Goal: Information Seeking & Learning: Learn about a topic

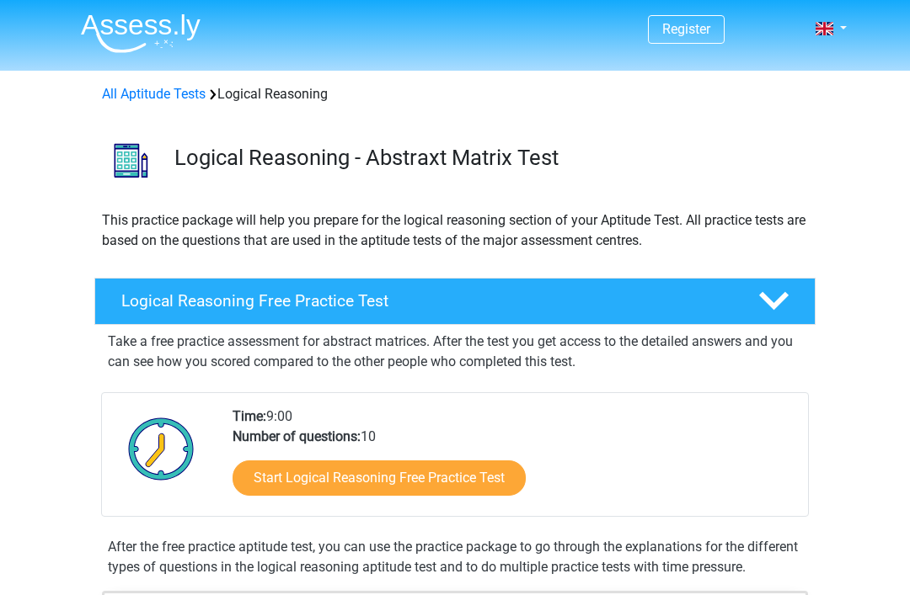
click at [285, 488] on link "Start Logical Reasoning Free Practice Test" at bounding box center [378, 478] width 293 height 35
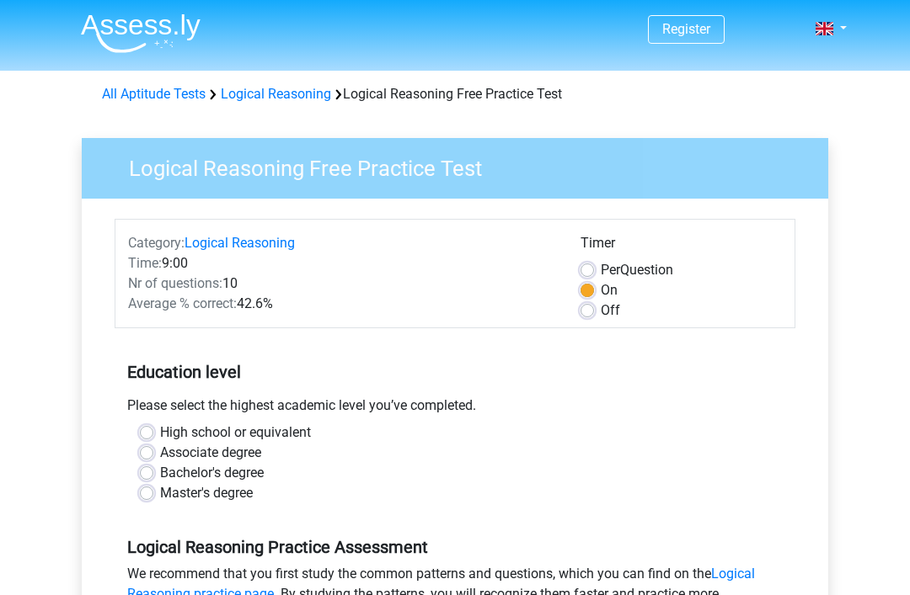
click at [160, 430] on label "High school or equivalent" at bounding box center [235, 433] width 151 height 20
click at [141, 430] on input "High school or equivalent" at bounding box center [146, 431] width 13 height 17
radio input "true"
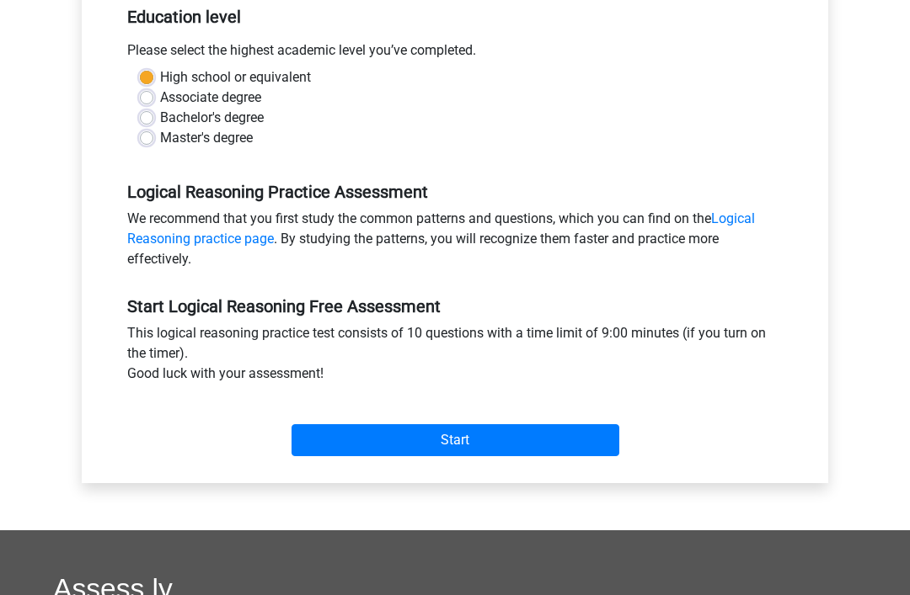
scroll to position [360, 0]
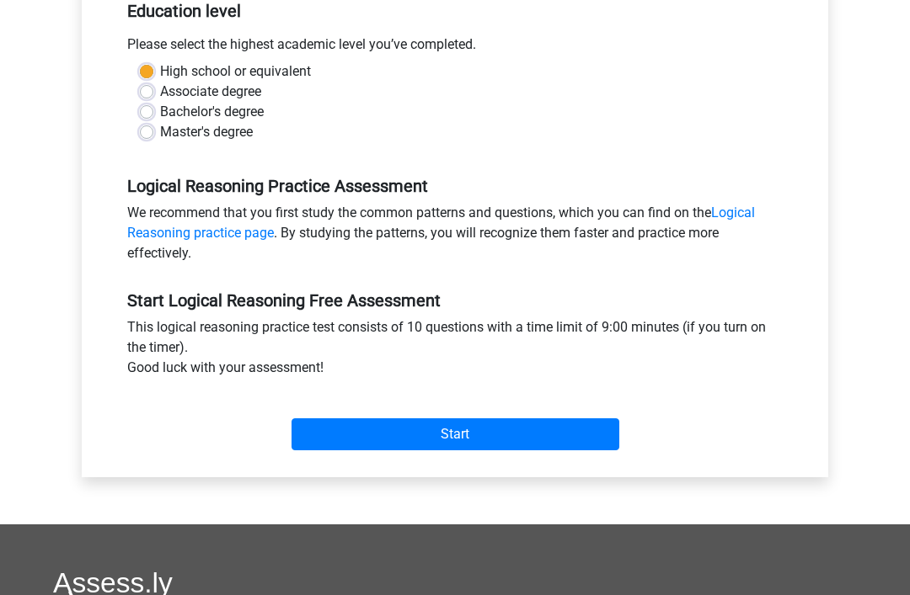
click at [370, 435] on input "Start" at bounding box center [455, 435] width 328 height 32
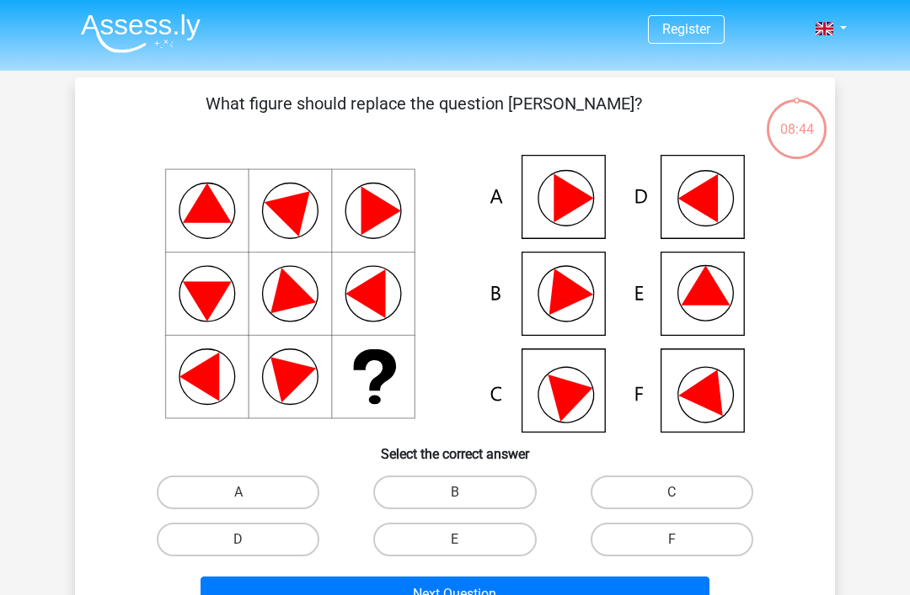
click at [709, 310] on icon at bounding box center [454, 294] width 679 height 278
click at [457, 547] on input "E" at bounding box center [460, 545] width 11 height 11
radio input "true"
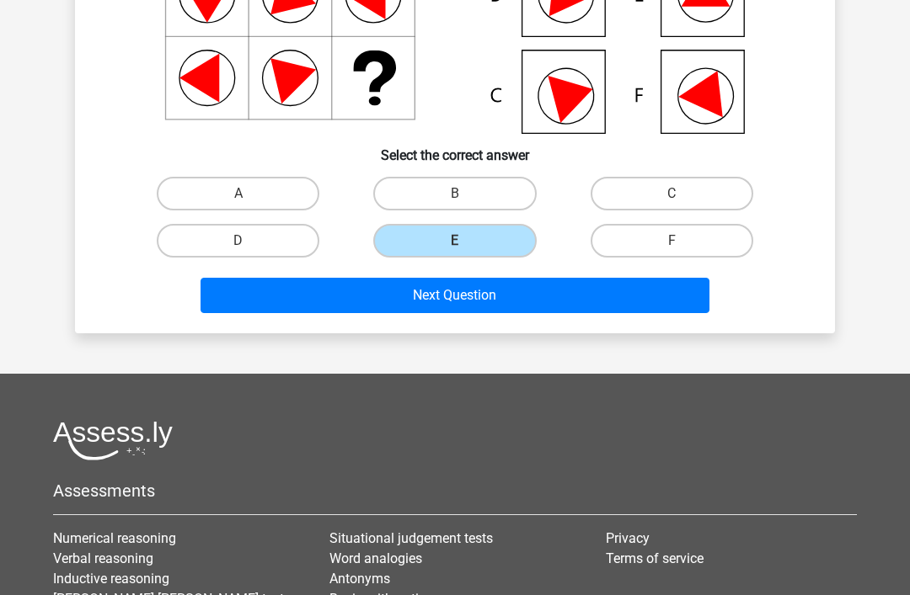
click at [510, 291] on button "Next Question" at bounding box center [455, 296] width 510 height 35
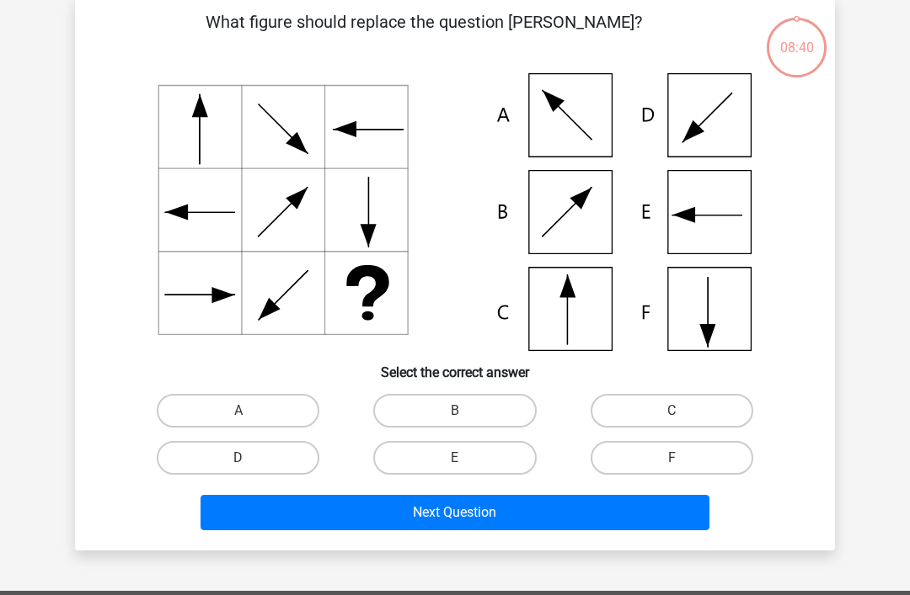
scroll to position [77, 0]
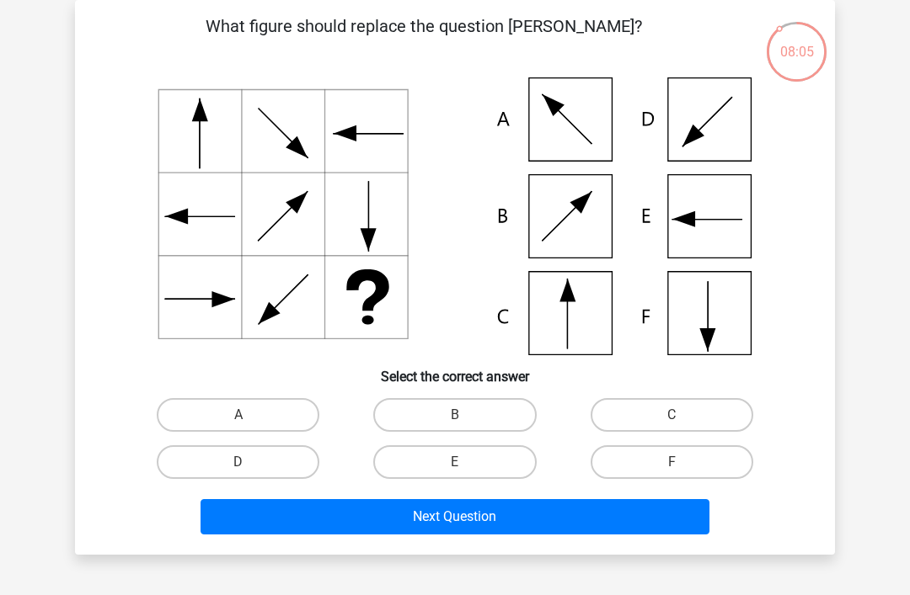
click at [684, 404] on label "C" at bounding box center [671, 415] width 163 height 34
click at [682, 415] on input "C" at bounding box center [676, 420] width 11 height 11
radio input "true"
click at [515, 534] on button "Next Question" at bounding box center [455, 516] width 510 height 35
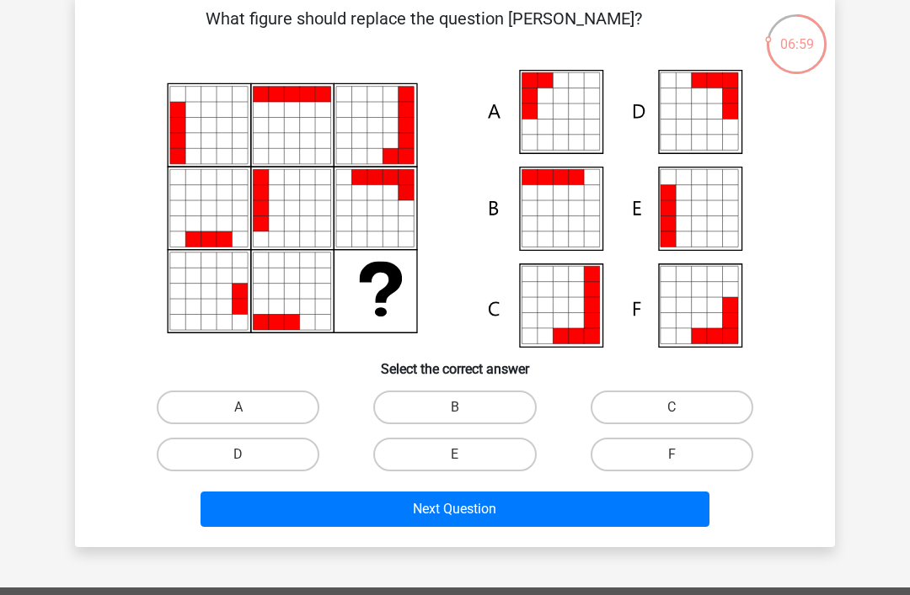
scroll to position [81, 0]
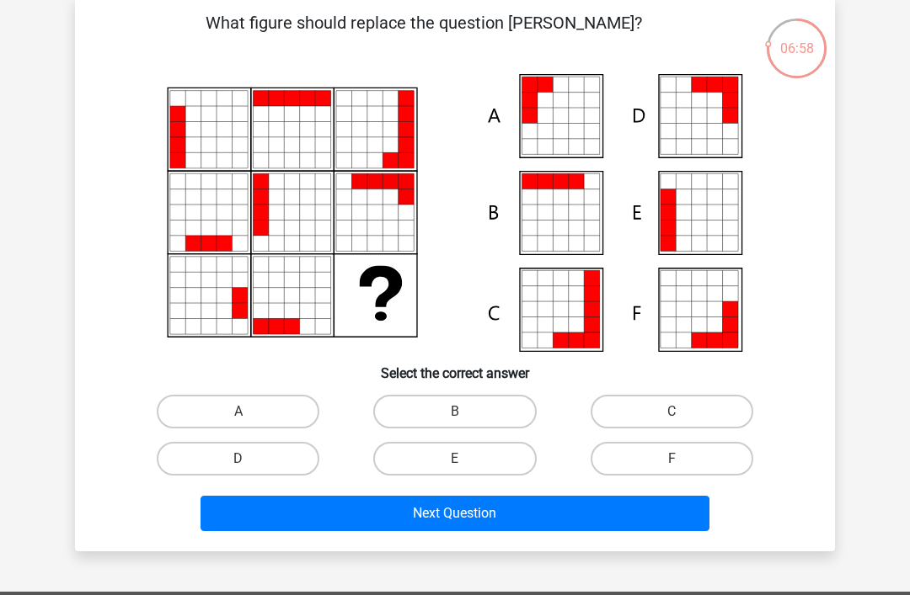
click at [301, 509] on button "Next Question" at bounding box center [455, 513] width 510 height 35
click at [106, 211] on div at bounding box center [455, 213] width 706 height 278
click at [570, 98] on icon at bounding box center [576, 100] width 15 height 15
click at [244, 411] on label "A" at bounding box center [238, 412] width 163 height 34
click at [244, 412] on input "A" at bounding box center [243, 417] width 11 height 11
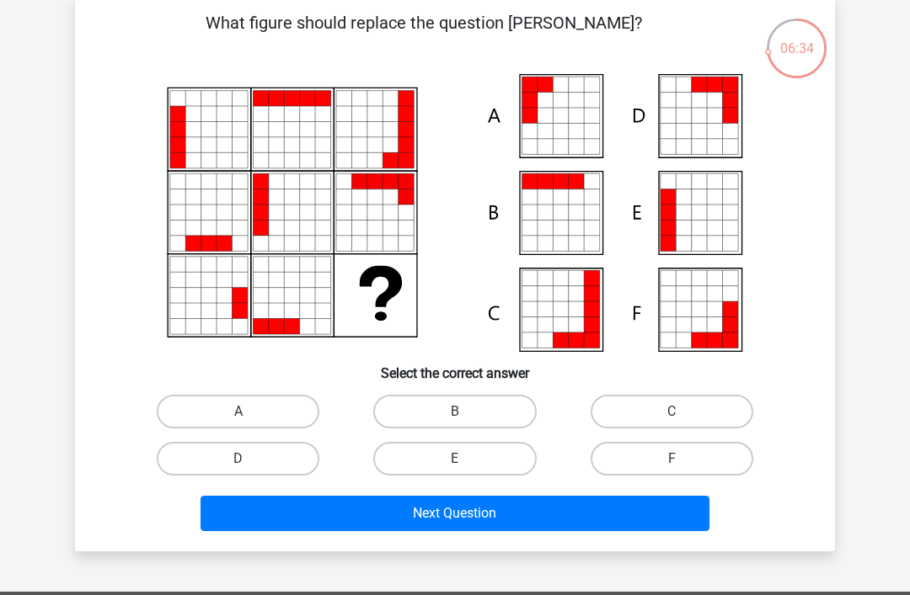
radio input "true"
click at [431, 522] on button "Next Question" at bounding box center [455, 513] width 510 height 35
click at [291, 511] on button "Next Question" at bounding box center [455, 513] width 510 height 35
click at [291, 524] on button "Next Question" at bounding box center [455, 513] width 510 height 35
click at [247, 453] on label "D" at bounding box center [238, 459] width 163 height 34
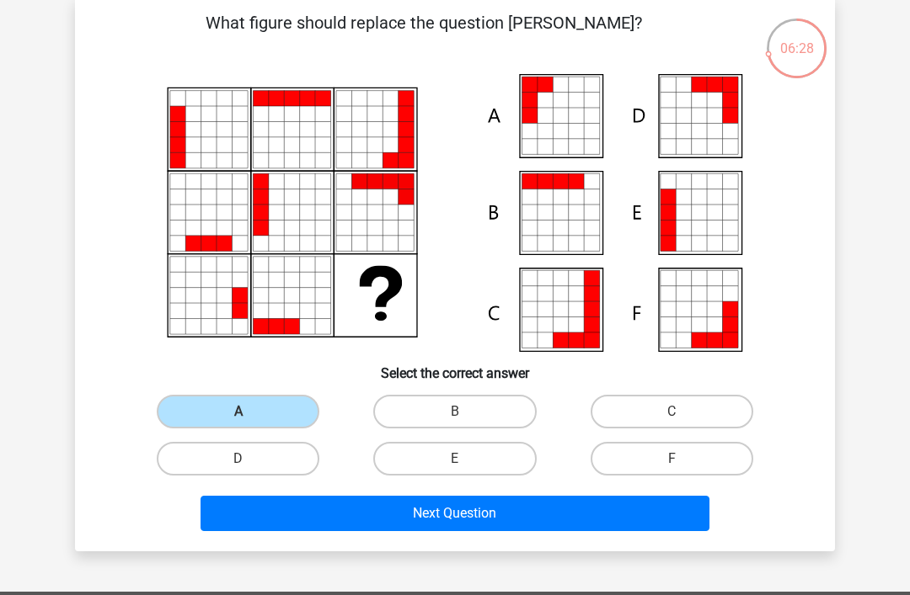
click at [247, 459] on input "D" at bounding box center [243, 464] width 11 height 11
radio input "true"
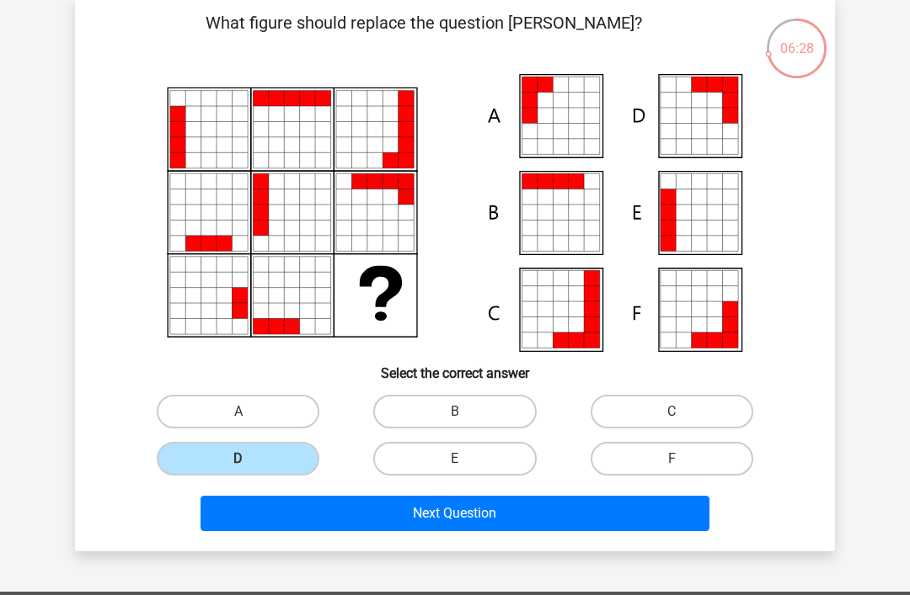
click at [227, 410] on label "A" at bounding box center [238, 412] width 163 height 34
click at [238, 412] on input "A" at bounding box center [243, 417] width 11 height 11
radio input "true"
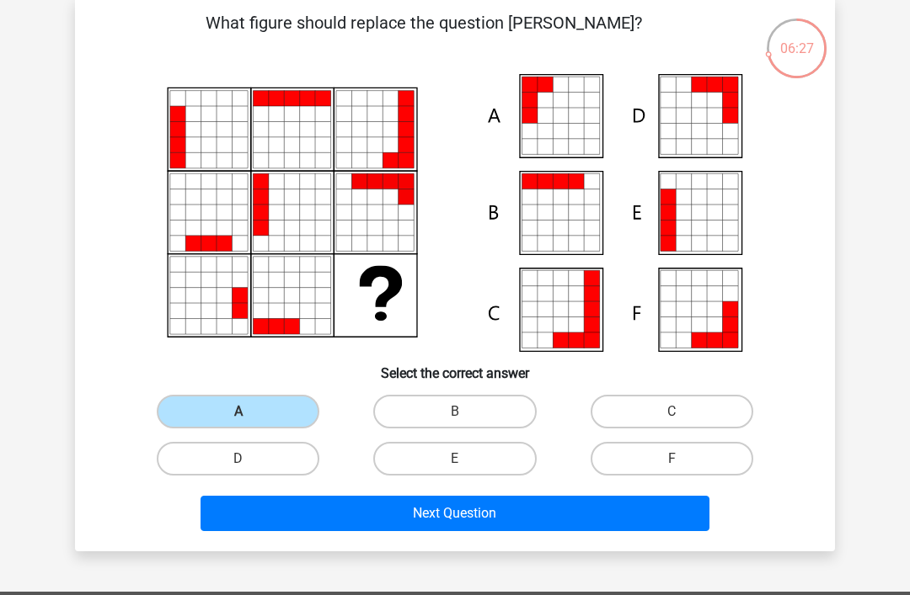
click at [288, 523] on button "Next Question" at bounding box center [455, 513] width 510 height 35
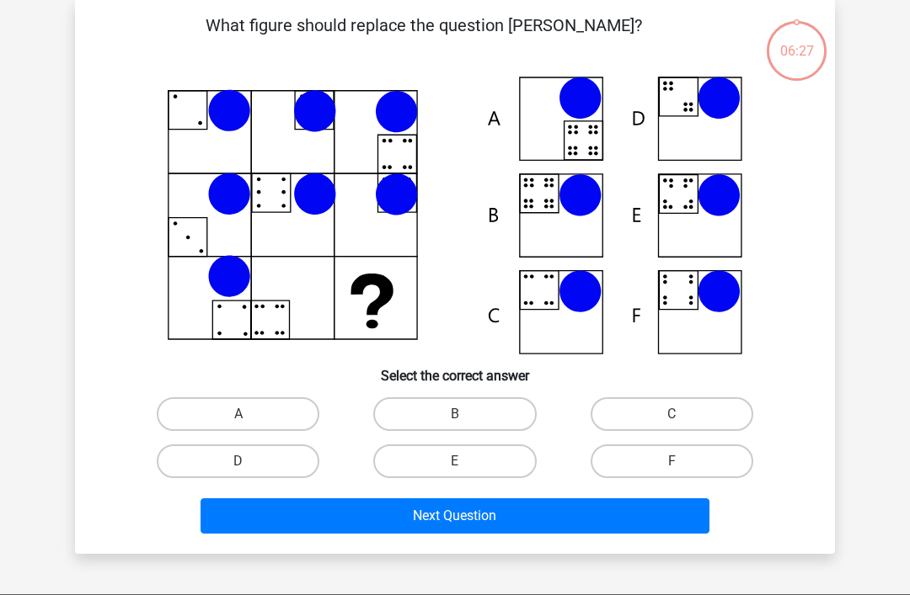
scroll to position [77, 0]
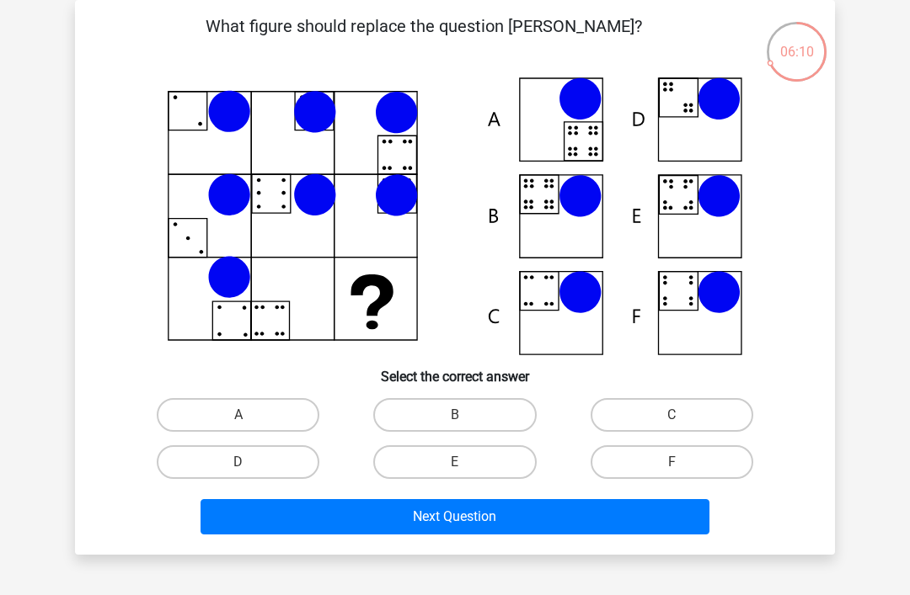
click at [463, 413] on label "B" at bounding box center [454, 415] width 163 height 34
click at [463, 415] on input "B" at bounding box center [460, 420] width 11 height 11
radio input "true"
click at [472, 527] on button "Next Question" at bounding box center [455, 516] width 510 height 35
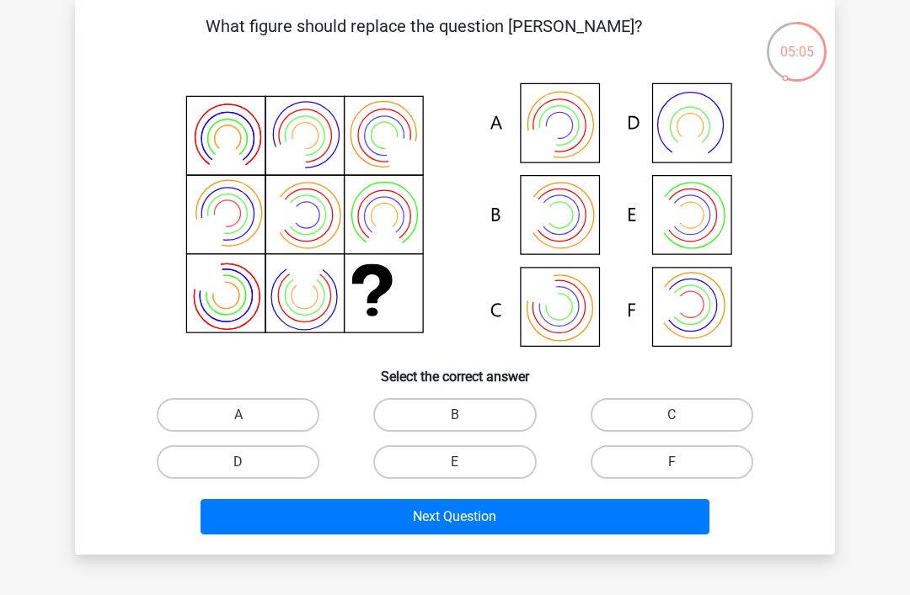
click at [480, 404] on label "B" at bounding box center [454, 415] width 163 height 34
click at [466, 415] on input "B" at bounding box center [460, 420] width 11 height 11
radio input "true"
click at [464, 515] on button "Next Question" at bounding box center [455, 516] width 510 height 35
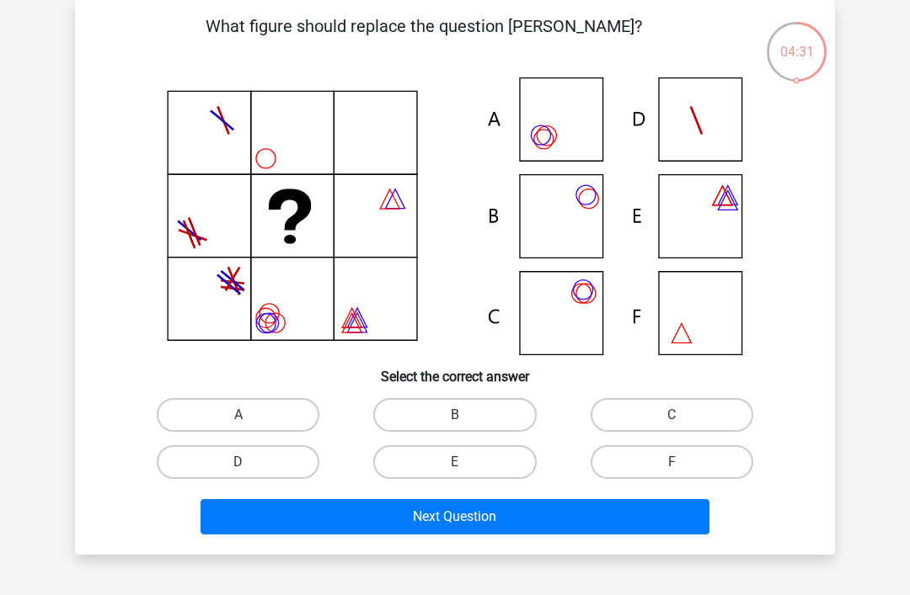
click at [236, 426] on label "A" at bounding box center [238, 415] width 163 height 34
click at [238, 426] on input "A" at bounding box center [243, 420] width 11 height 11
radio input "true"
click at [365, 526] on button "Next Question" at bounding box center [455, 516] width 510 height 35
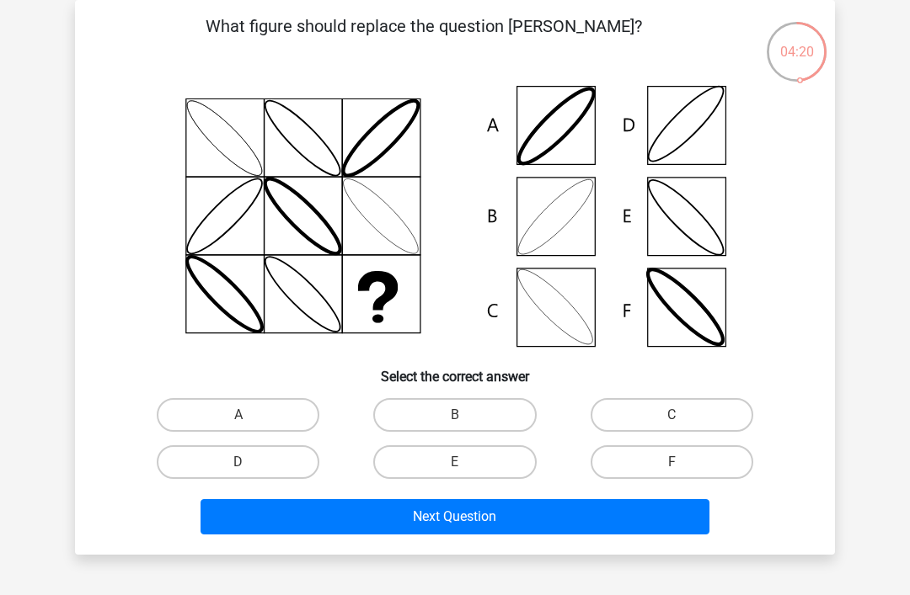
click at [472, 425] on label "B" at bounding box center [454, 415] width 163 height 34
click at [466, 425] on input "B" at bounding box center [460, 420] width 11 height 11
radio input "true"
click at [469, 526] on button "Next Question" at bounding box center [455, 516] width 510 height 35
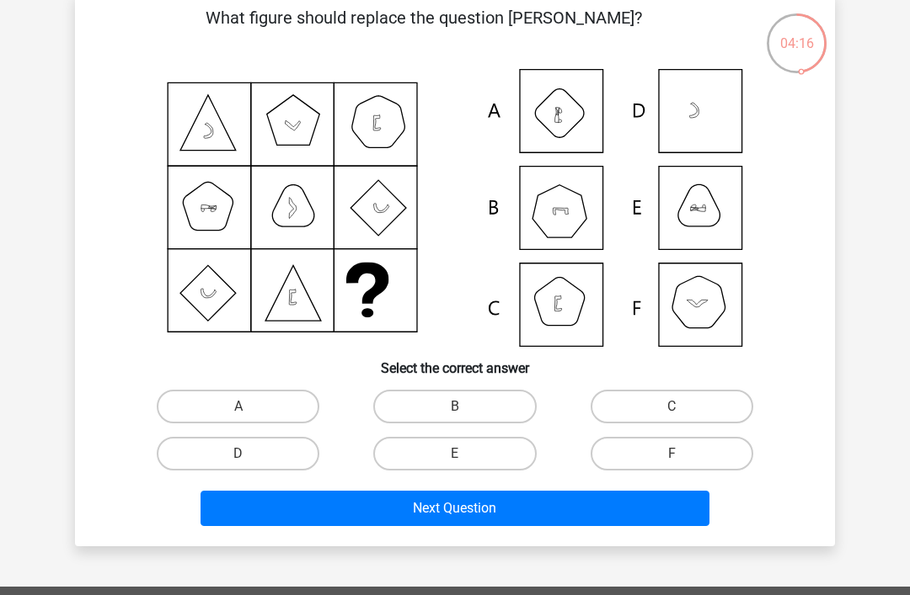
scroll to position [73, 0]
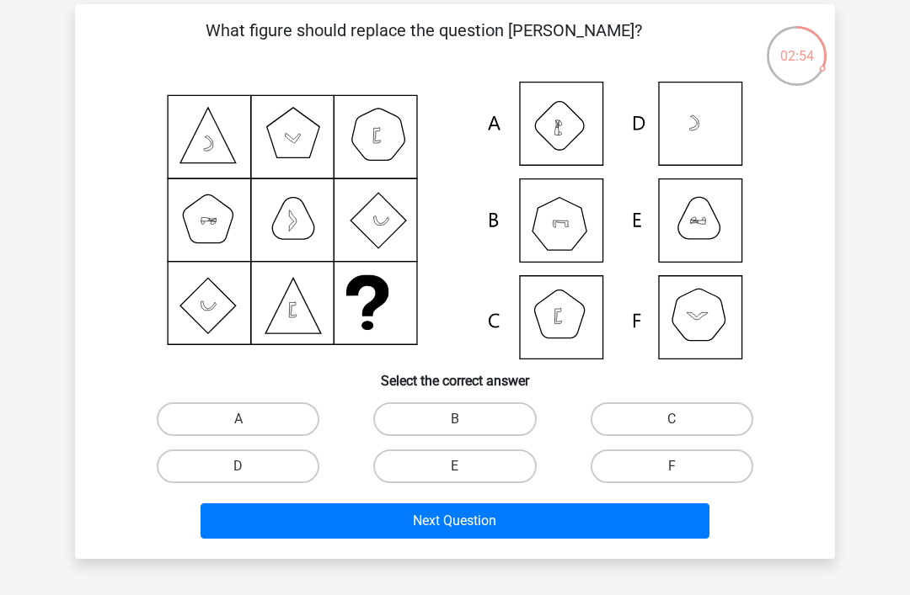
click at [570, 101] on icon at bounding box center [454, 221] width 679 height 278
click at [264, 417] on label "A" at bounding box center [238, 420] width 163 height 34
click at [249, 419] on input "A" at bounding box center [243, 424] width 11 height 11
radio input "true"
click at [370, 521] on button "Next Question" at bounding box center [455, 521] width 510 height 35
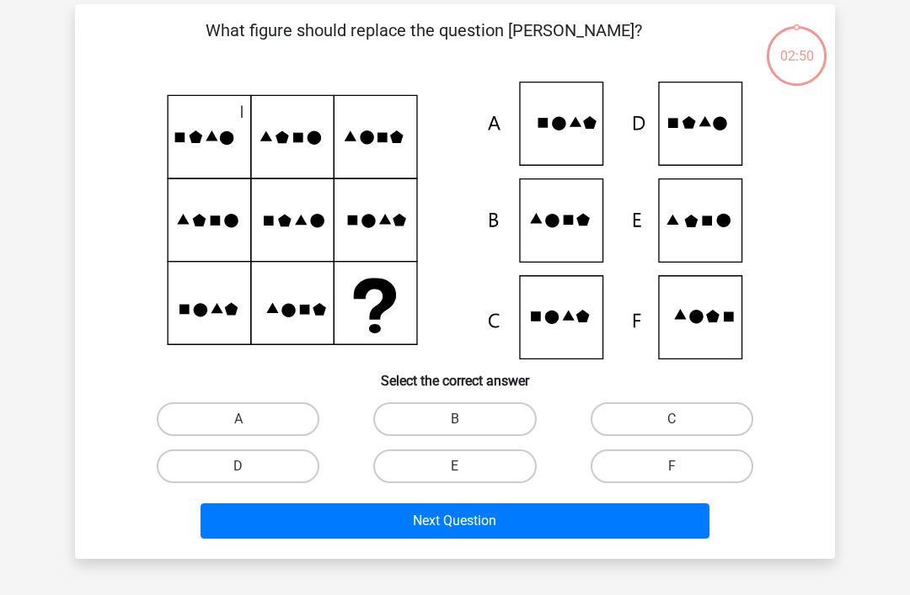
scroll to position [77, 0]
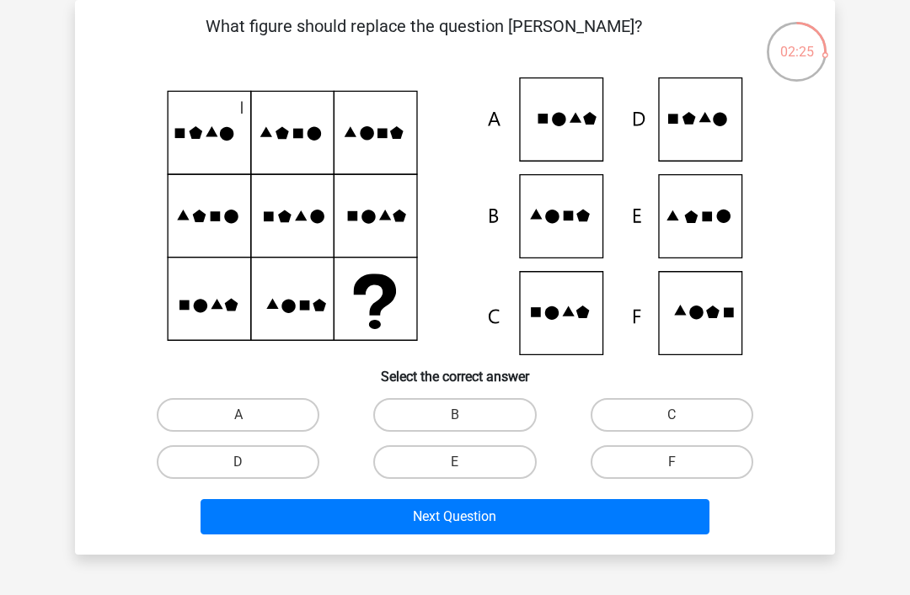
click at [486, 458] on label "E" at bounding box center [454, 463] width 163 height 34
click at [466, 462] on input "E" at bounding box center [460, 467] width 11 height 11
radio input "true"
click at [502, 521] on button "Next Question" at bounding box center [455, 516] width 510 height 35
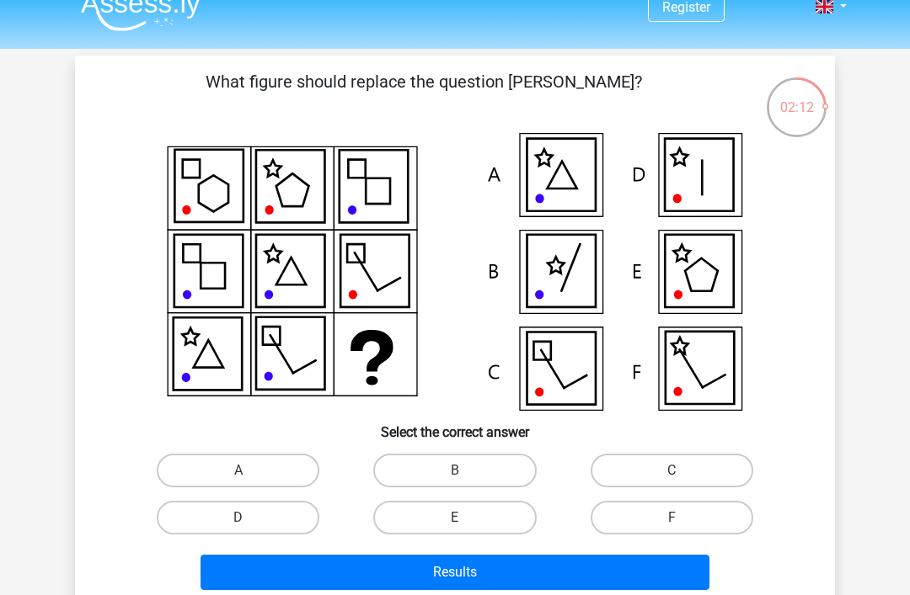
scroll to position [23, 0]
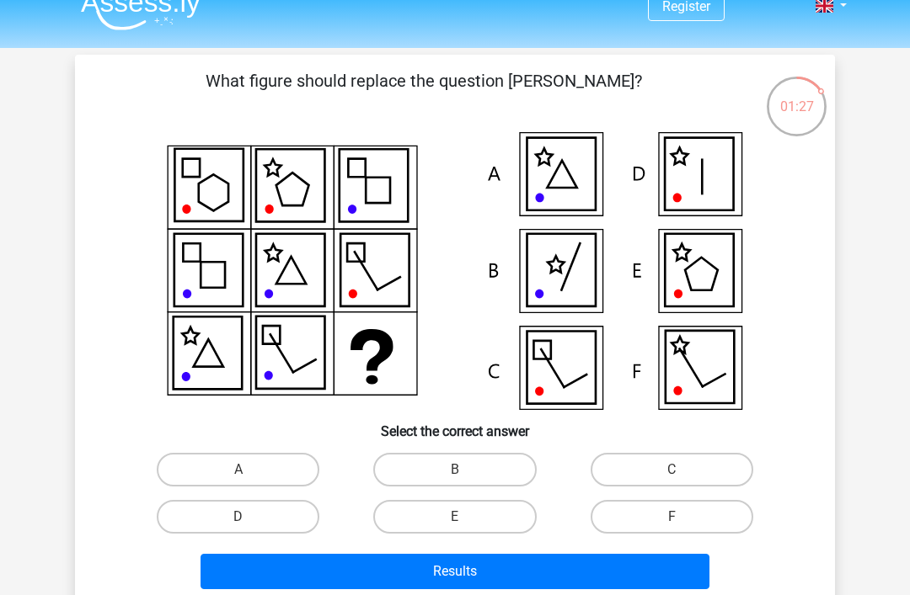
click at [267, 526] on label "D" at bounding box center [238, 517] width 163 height 34
click at [249, 526] on input "D" at bounding box center [243, 522] width 11 height 11
radio input "true"
click at [360, 578] on button "Results" at bounding box center [455, 571] width 510 height 35
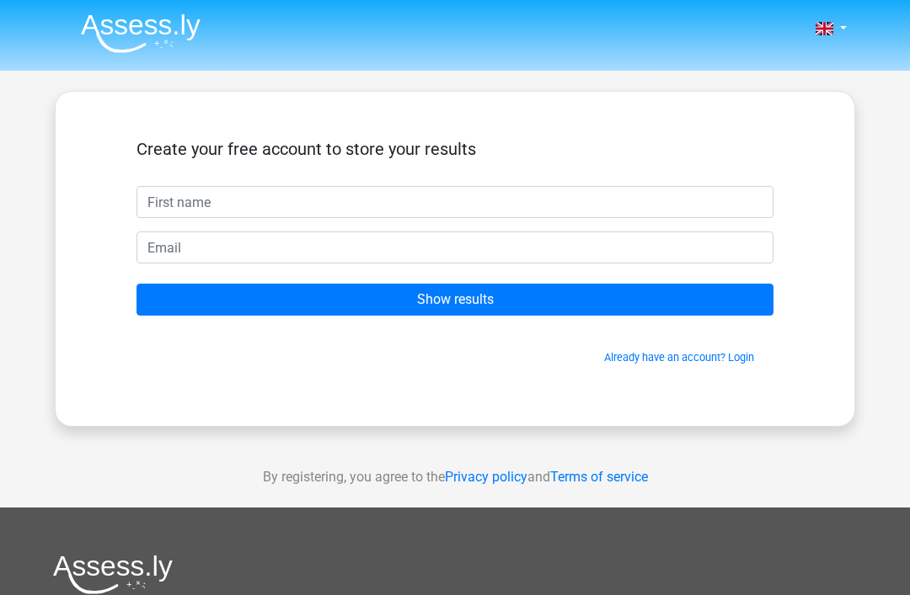
click at [222, 200] on input "text" at bounding box center [454, 202] width 637 height 32
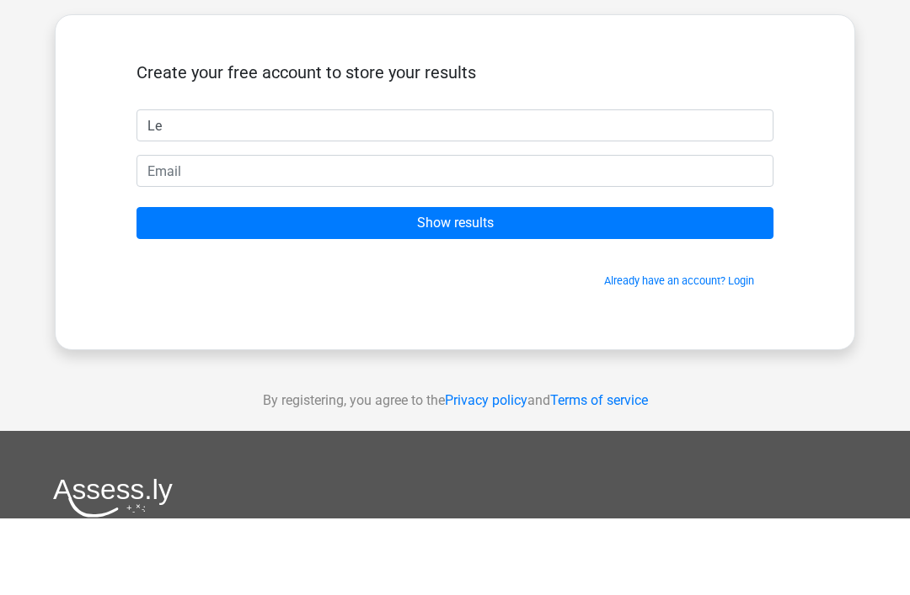
type input "L"
type input "Leo"
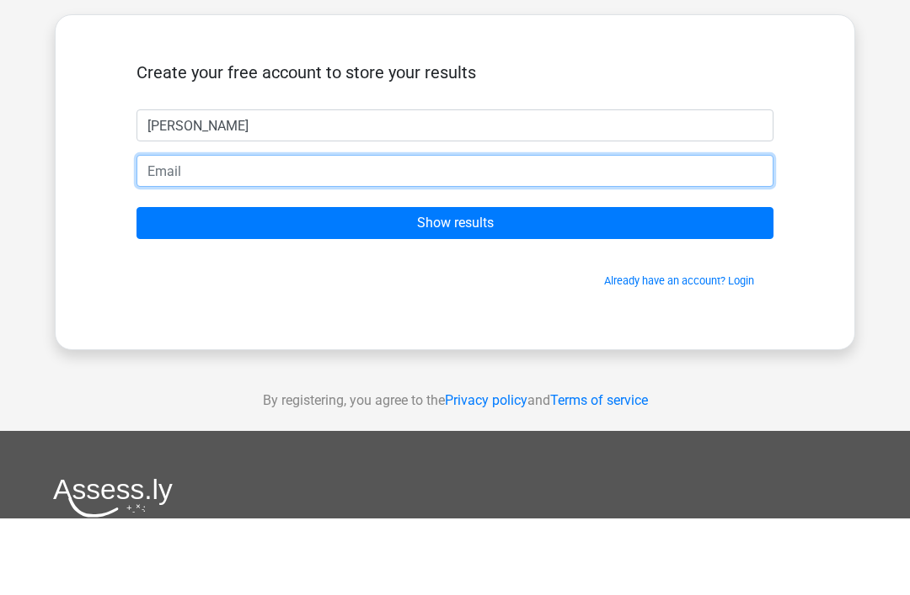
click at [170, 232] on input "email" at bounding box center [454, 248] width 637 height 32
type input "leo.hayashi@tga.org.uk"
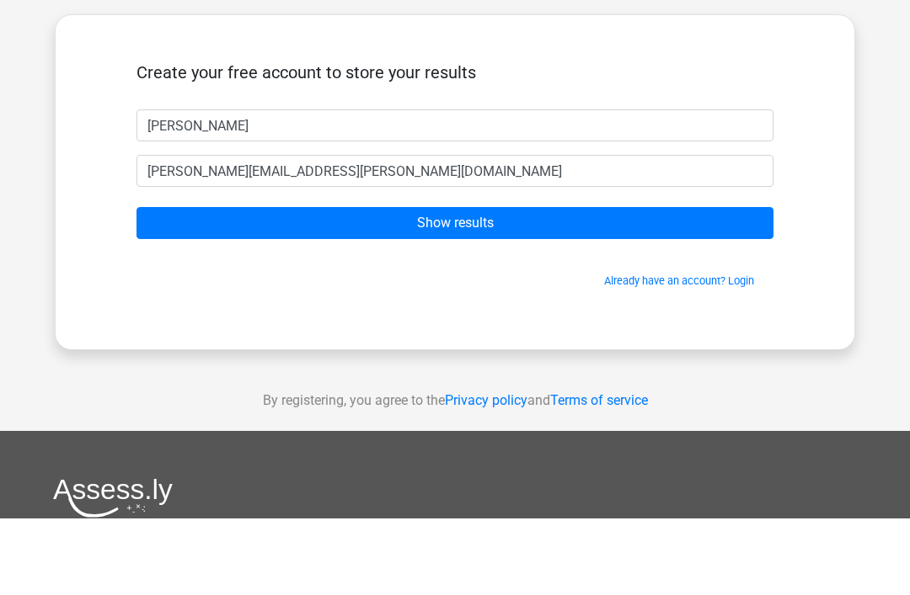
click at [171, 284] on input "Show results" at bounding box center [454, 300] width 637 height 32
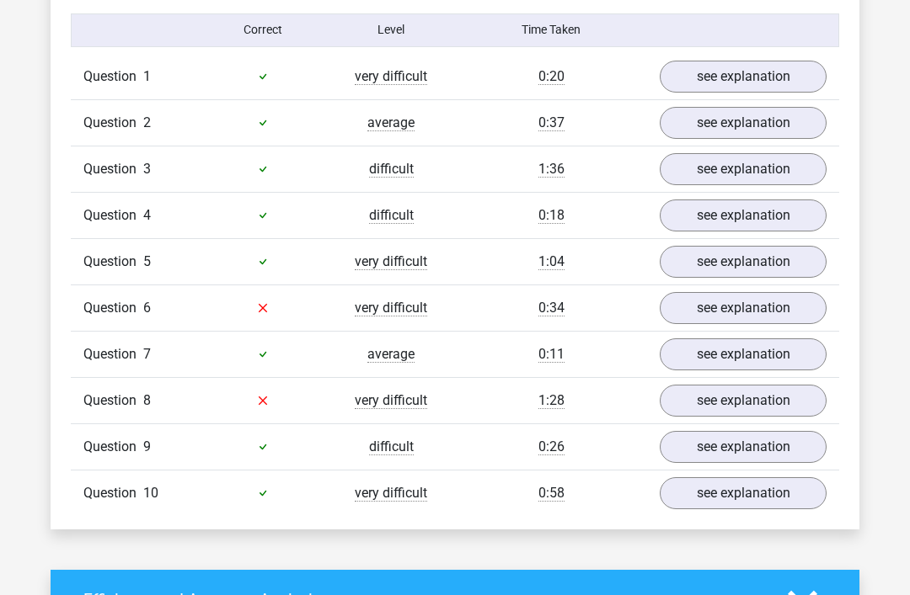
scroll to position [1323, 0]
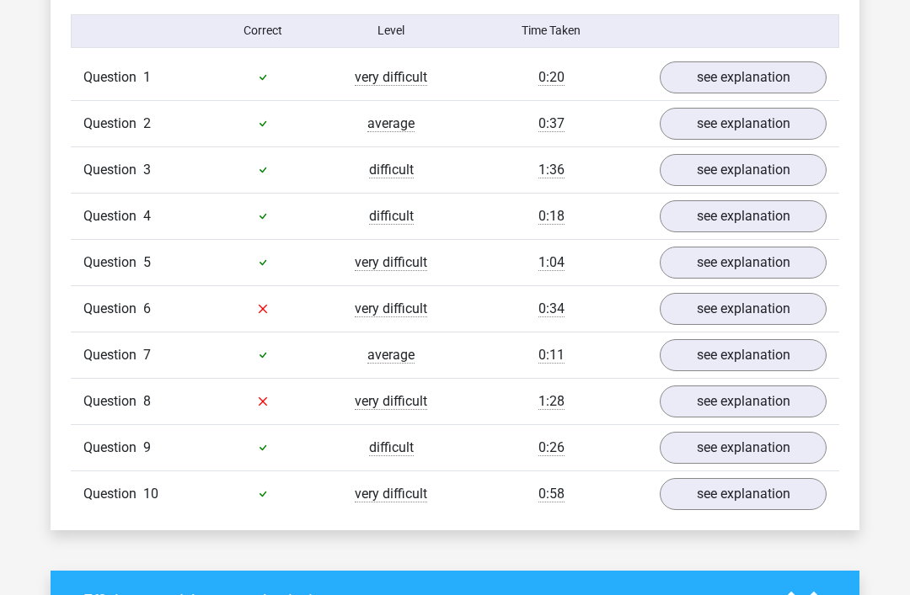
click at [766, 312] on link "see explanation" at bounding box center [742, 309] width 167 height 32
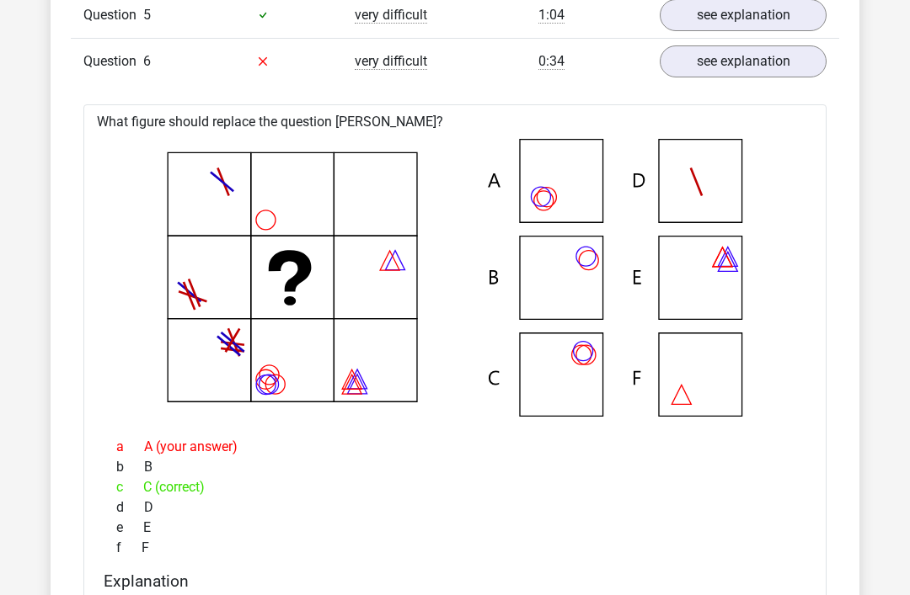
scroll to position [1571, 0]
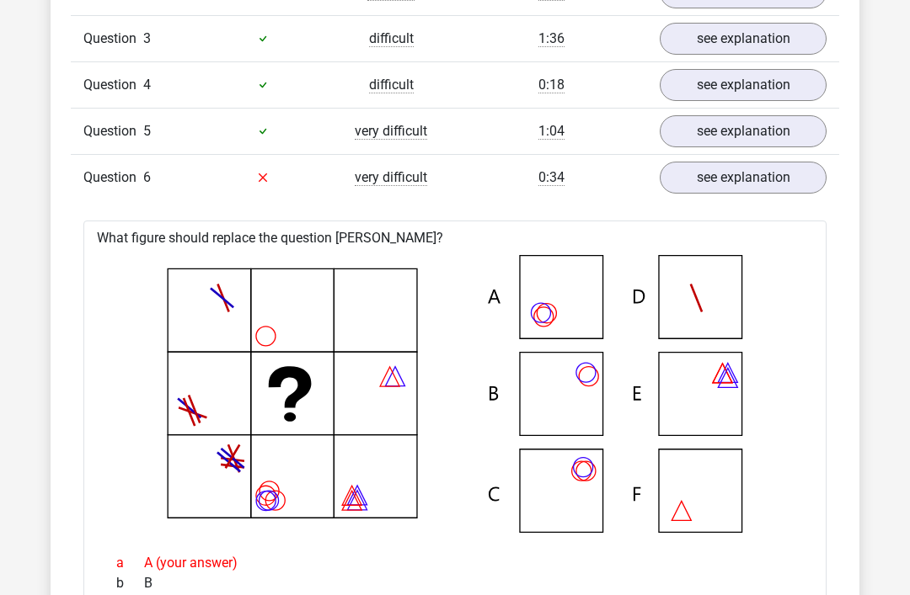
click at [761, 180] on link "see explanation" at bounding box center [742, 179] width 167 height 32
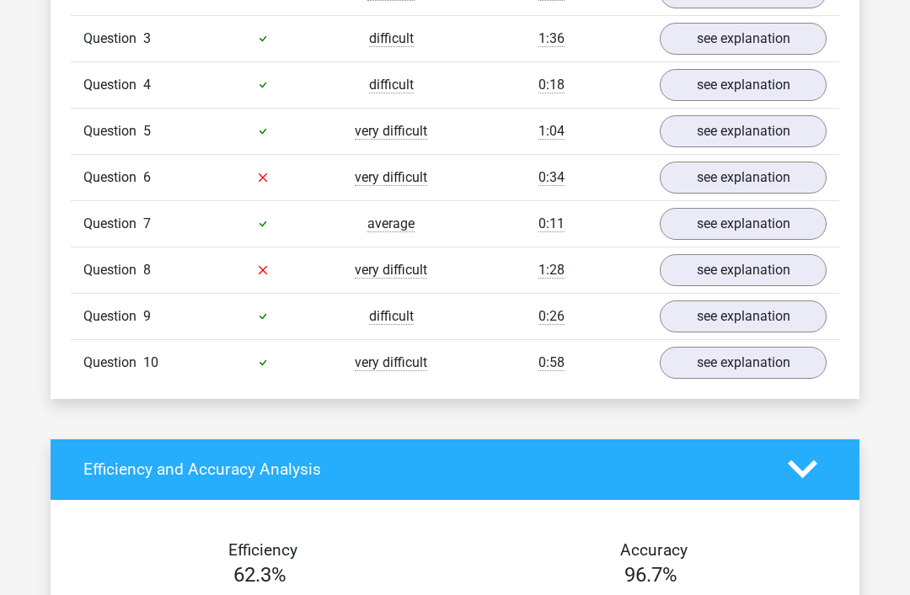
click at [729, 267] on link "see explanation" at bounding box center [742, 270] width 167 height 32
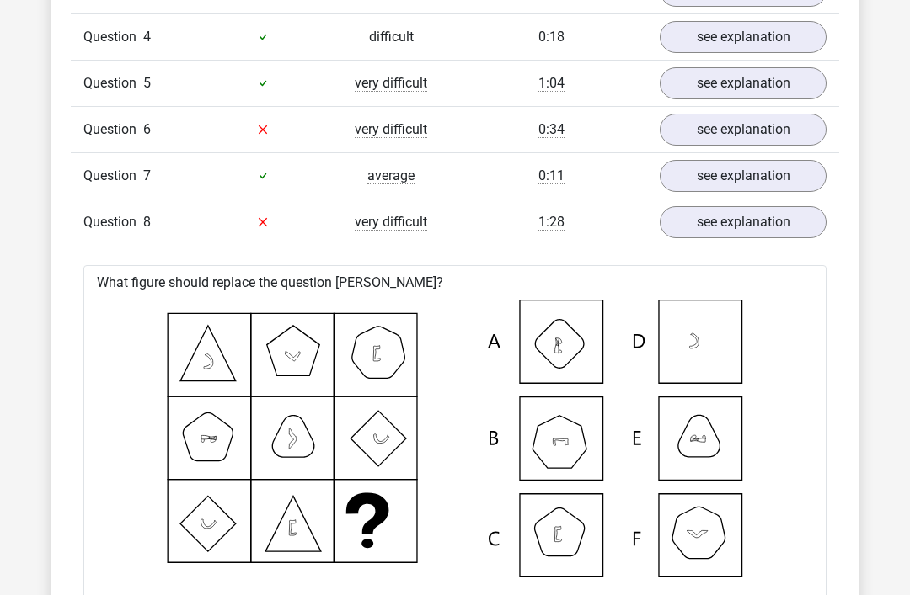
scroll to position [1503, 0]
click at [742, 222] on link "see explanation" at bounding box center [742, 222] width 167 height 32
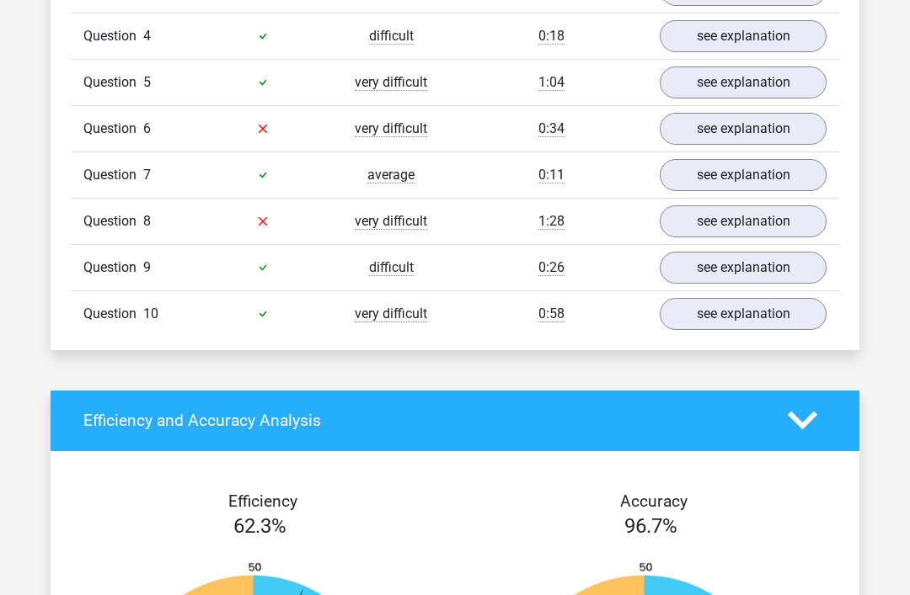
click at [726, 310] on link "see explanation" at bounding box center [742, 314] width 167 height 32
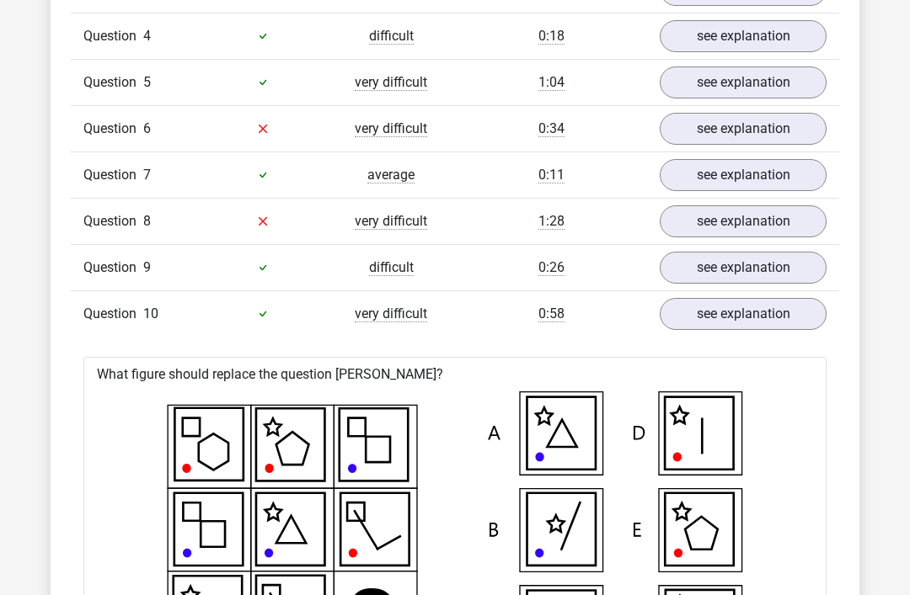
click at [734, 316] on link "see explanation" at bounding box center [742, 314] width 167 height 32
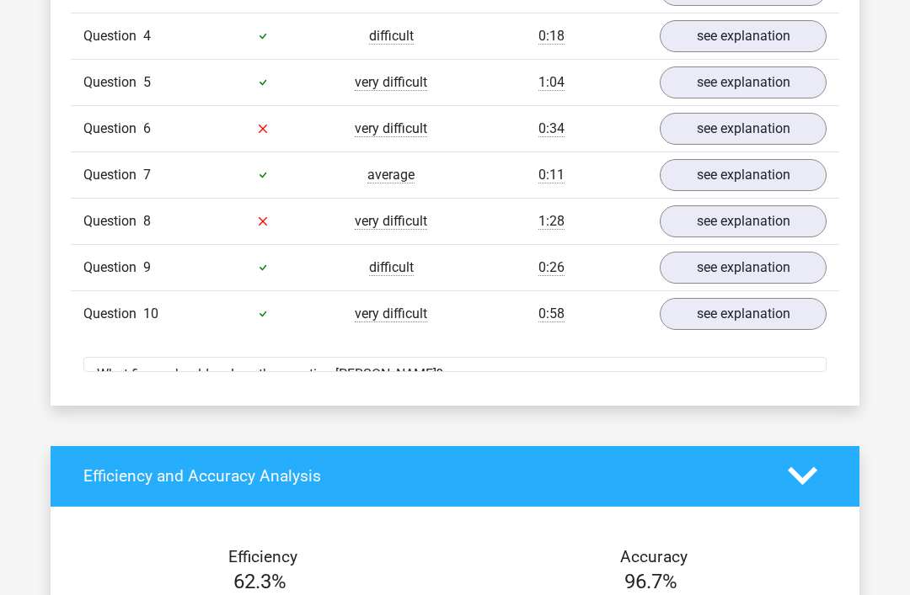
click at [742, 257] on link "see explanation" at bounding box center [742, 268] width 167 height 32
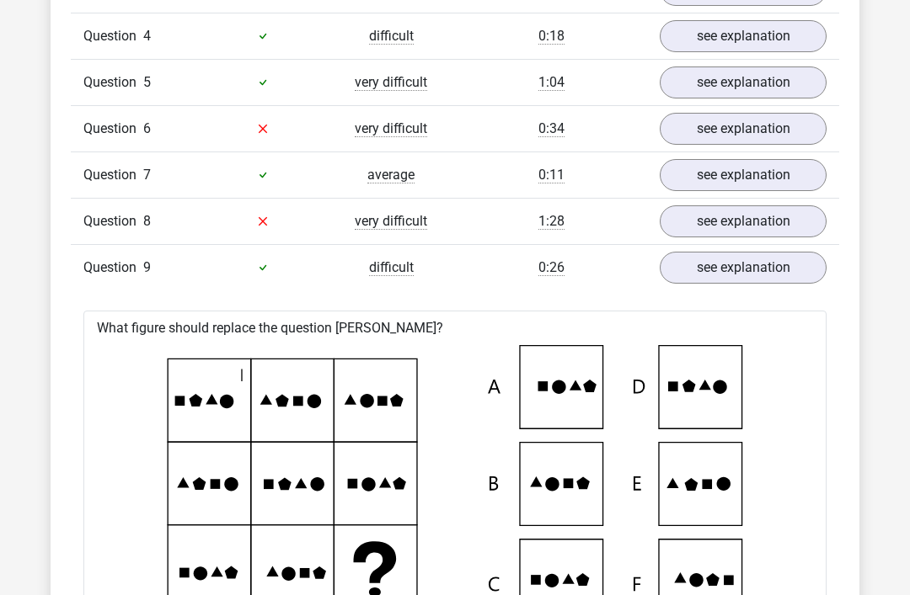
click at [740, 260] on link "see explanation" at bounding box center [742, 268] width 167 height 32
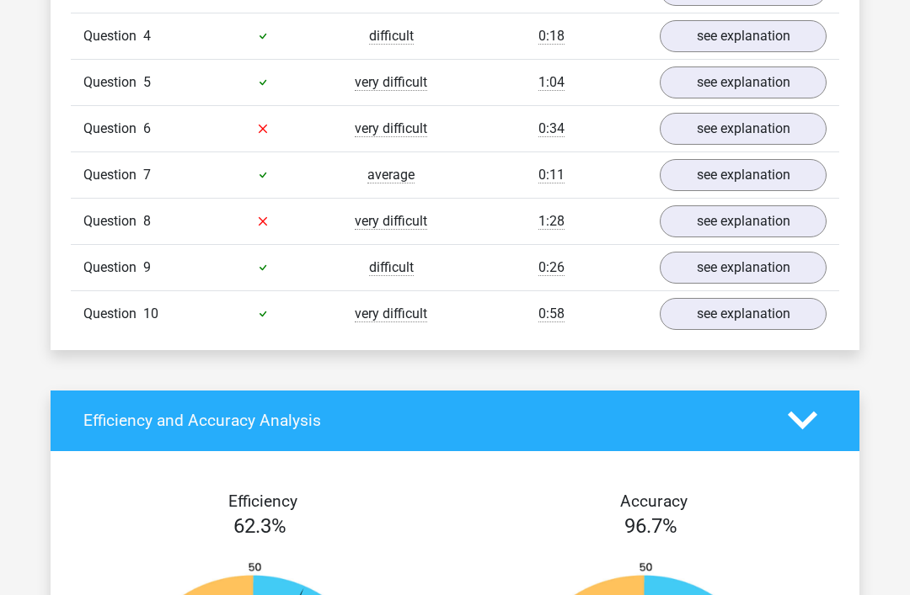
click at [729, 169] on link "see explanation" at bounding box center [742, 175] width 167 height 32
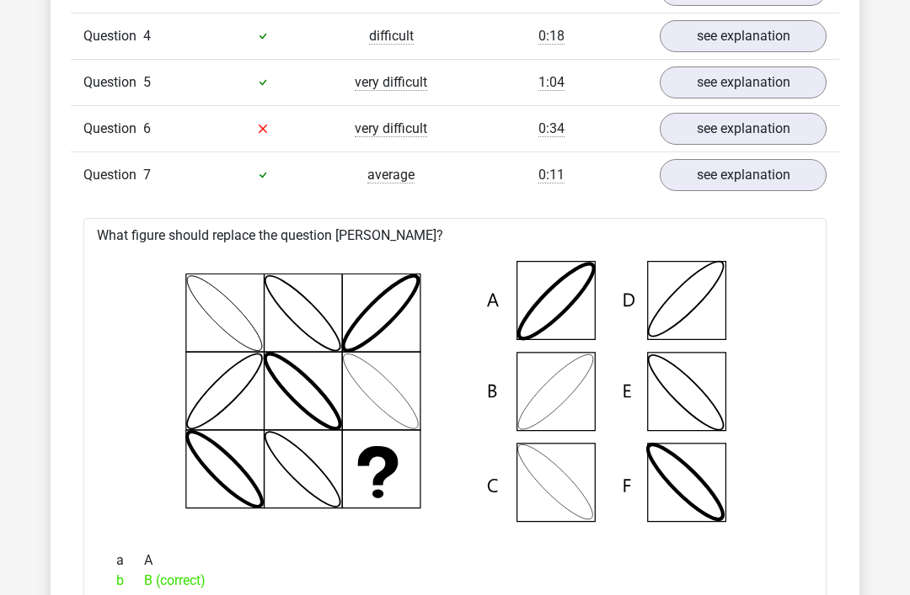
click at [744, 162] on link "see explanation" at bounding box center [742, 175] width 167 height 32
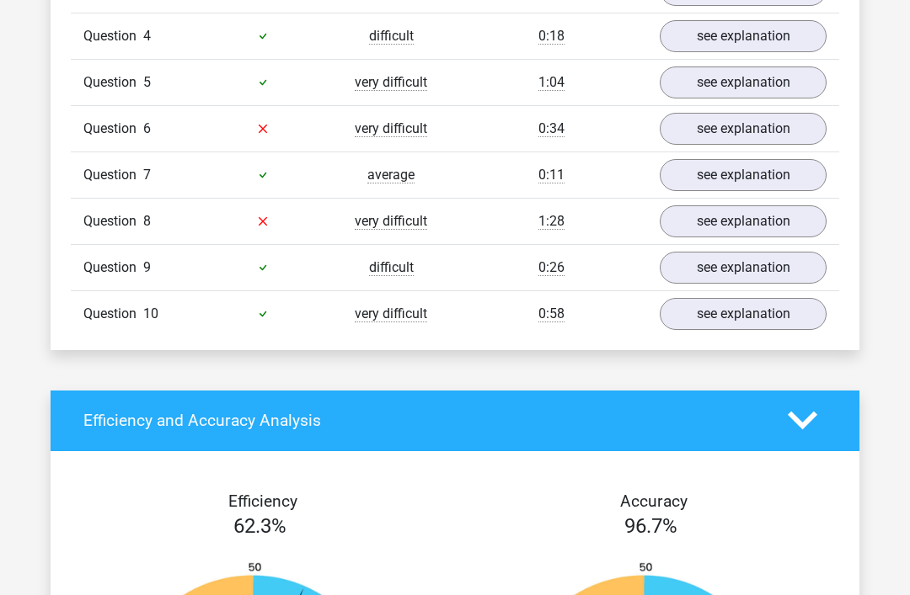
click at [759, 67] on link "see explanation" at bounding box center [742, 83] width 167 height 32
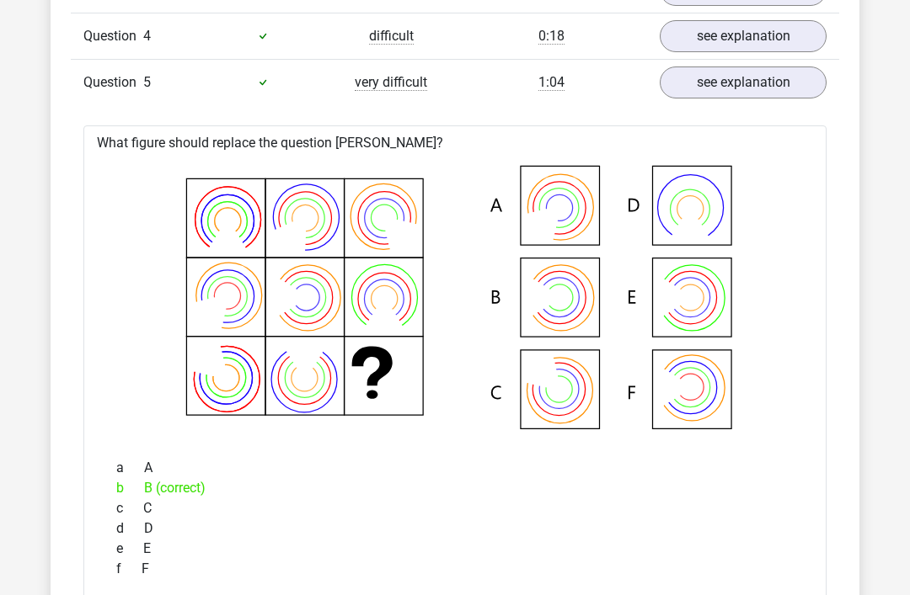
click at [755, 75] on link "see explanation" at bounding box center [742, 83] width 167 height 32
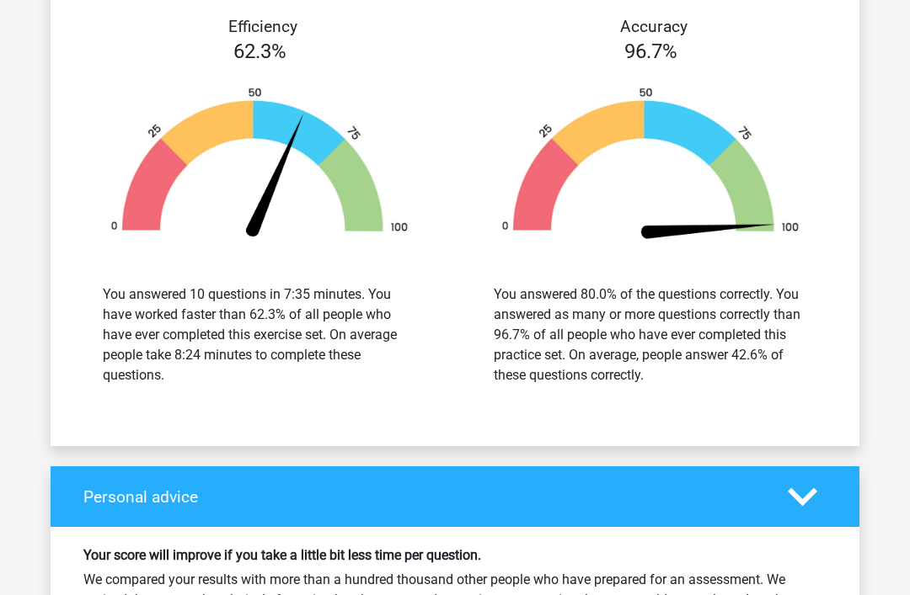
scroll to position [1978, 0]
